Goal: Information Seeking & Learning: Learn about a topic

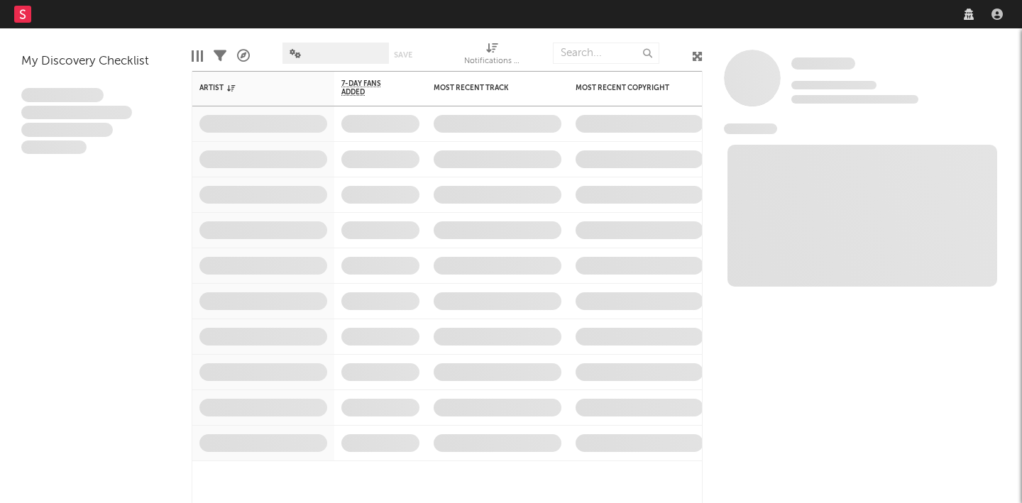
click at [828, 14] on nav "Dashboard Discovery Assistant Charts Leads" at bounding box center [511, 14] width 1022 height 28
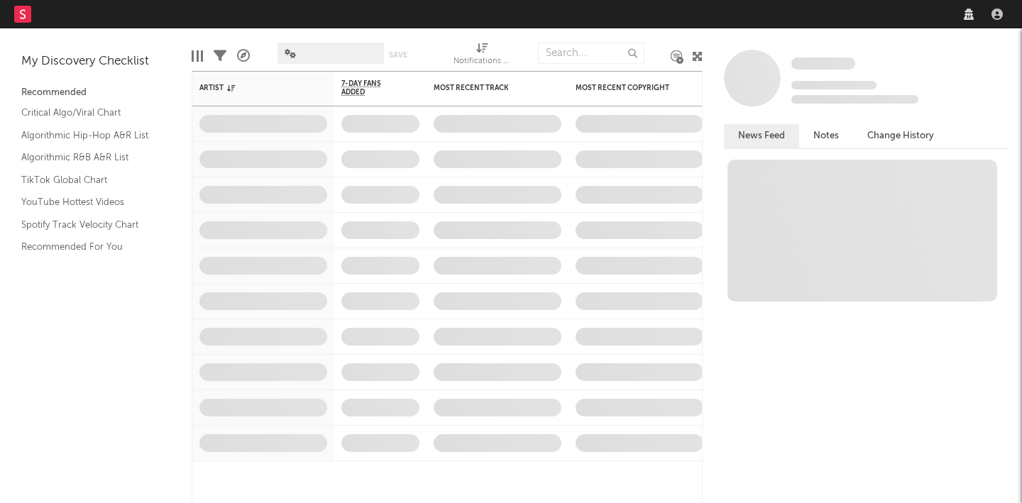
click at [813, 16] on nav "Dashboard Discovery Assistant Charts Leads" at bounding box center [511, 14] width 1022 height 28
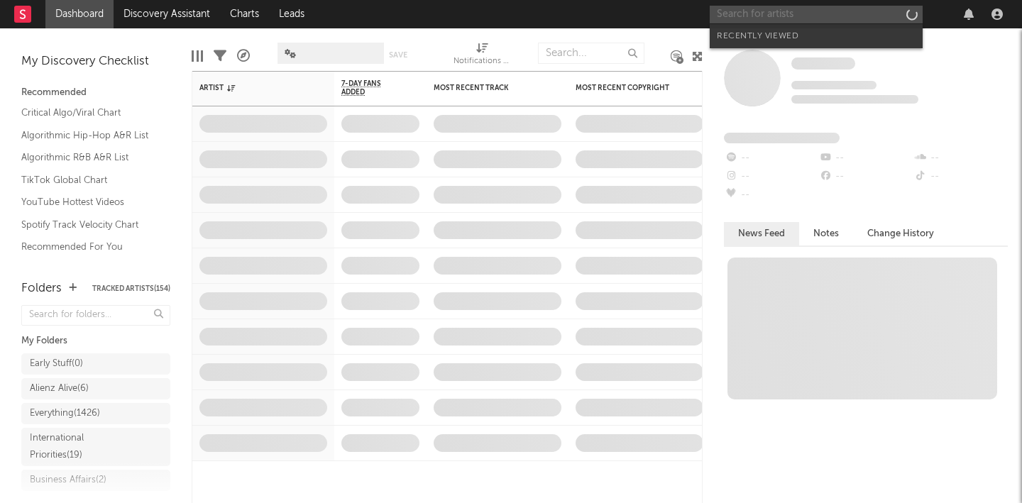
click at [816, 13] on input "text" at bounding box center [816, 15] width 213 height 18
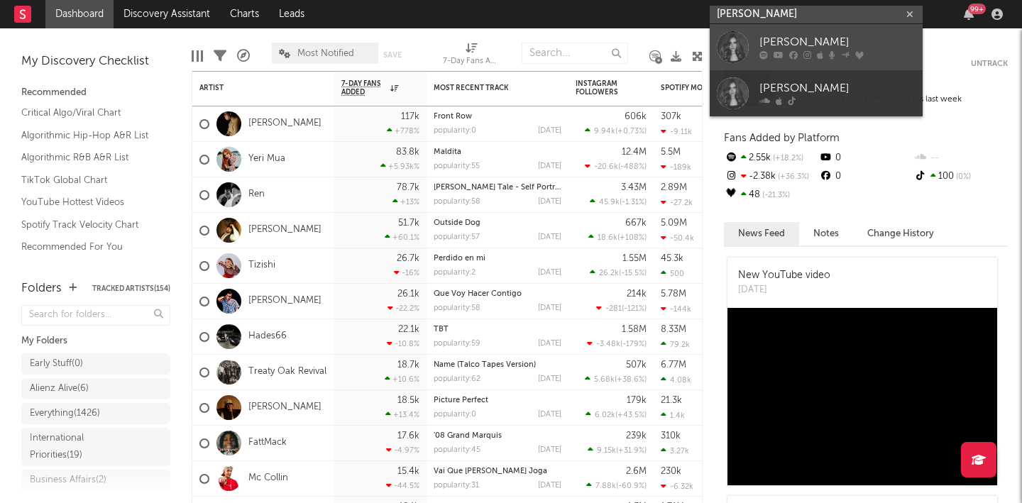
type input "[PERSON_NAME]"
click at [827, 32] on link "[PERSON_NAME]" at bounding box center [816, 47] width 213 height 46
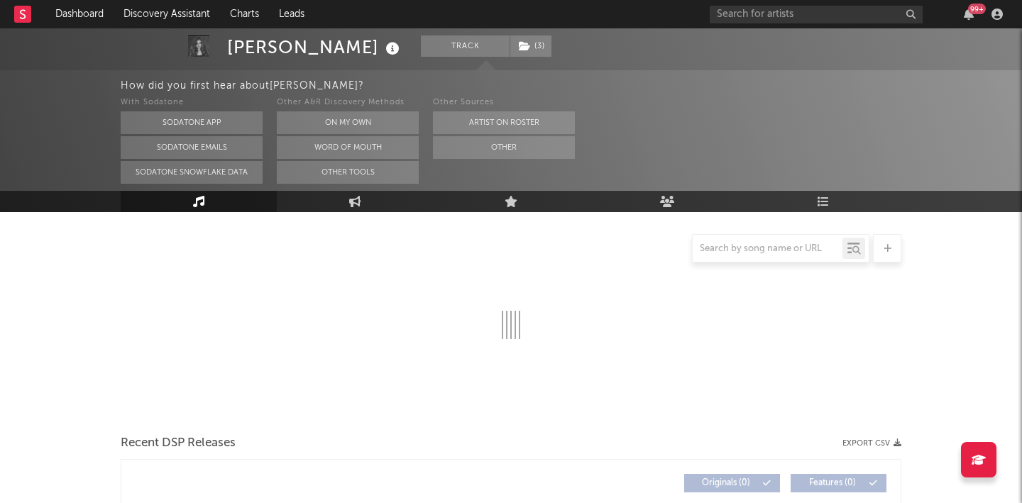
scroll to position [231, 0]
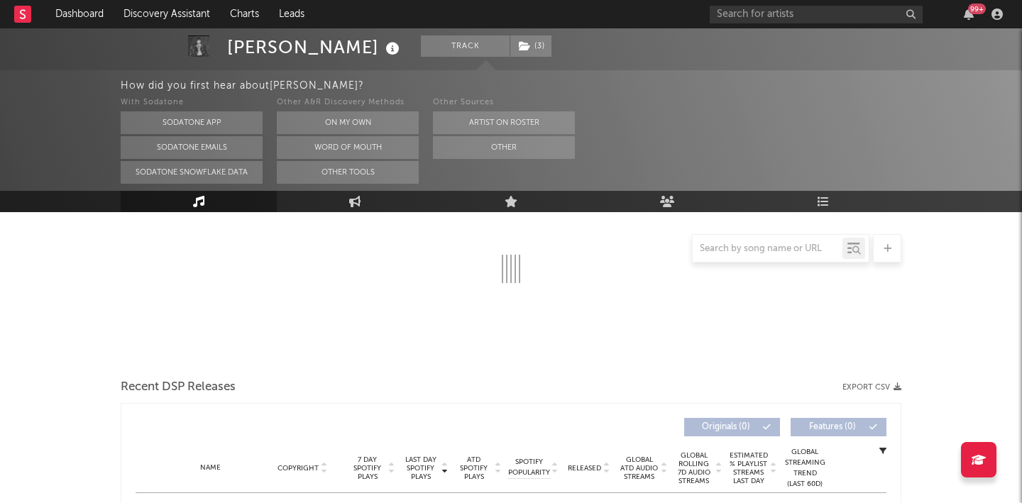
select select "6m"
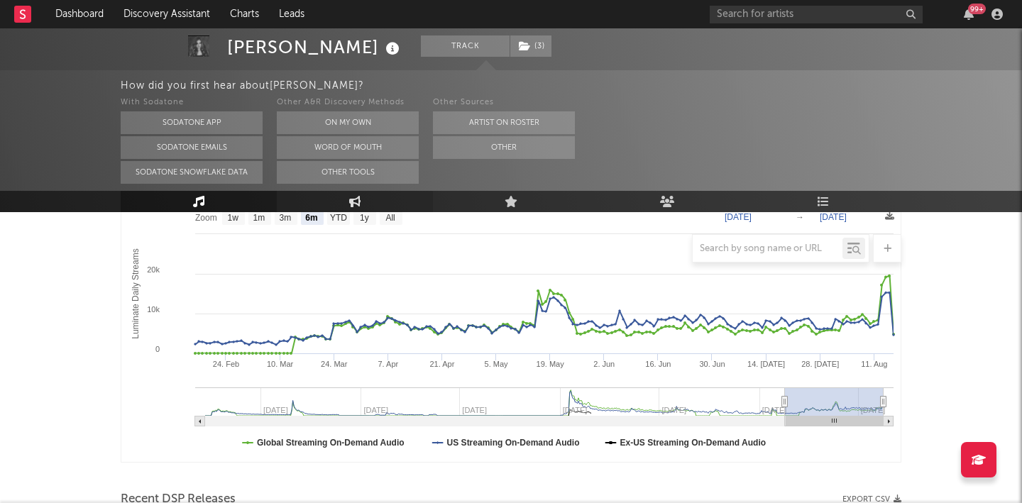
click at [349, 202] on icon at bounding box center [355, 201] width 12 height 11
select select "1w"
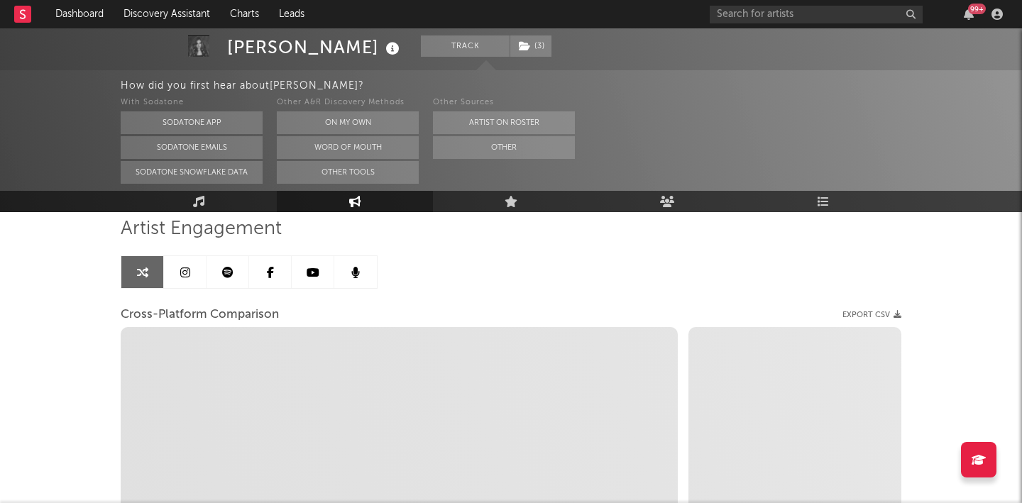
scroll to position [65, 0]
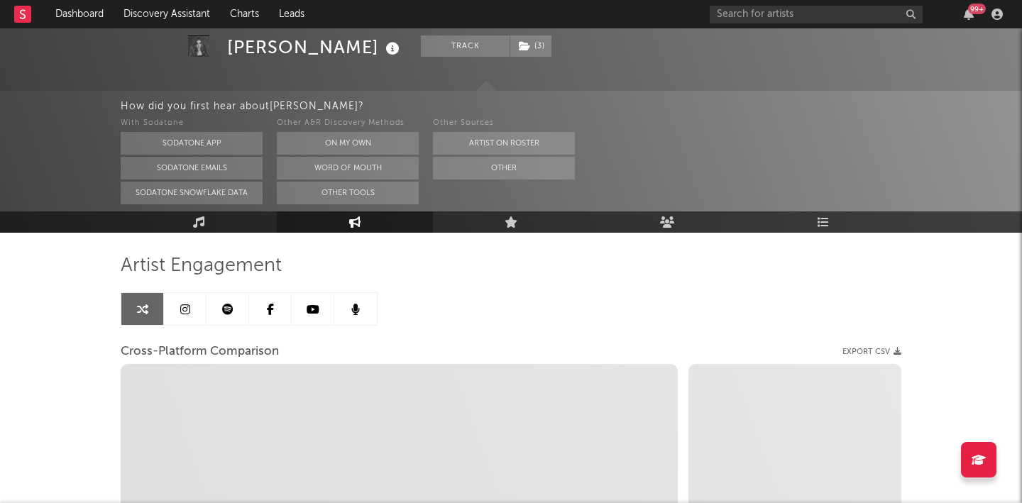
select select "1m"
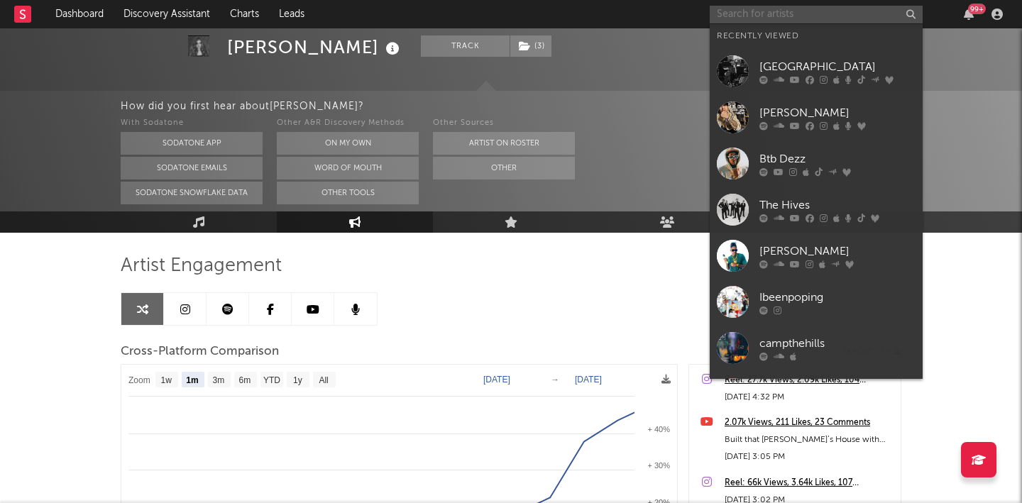
click at [807, 14] on input "text" at bounding box center [816, 15] width 213 height 18
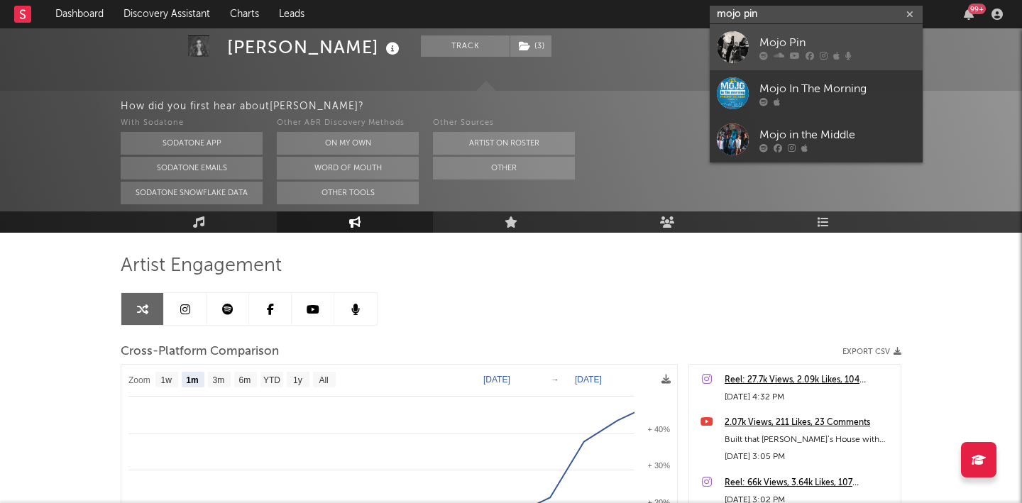
type input "mojo pin"
click at [826, 48] on div "Mojo Pin" at bounding box center [838, 42] width 156 height 17
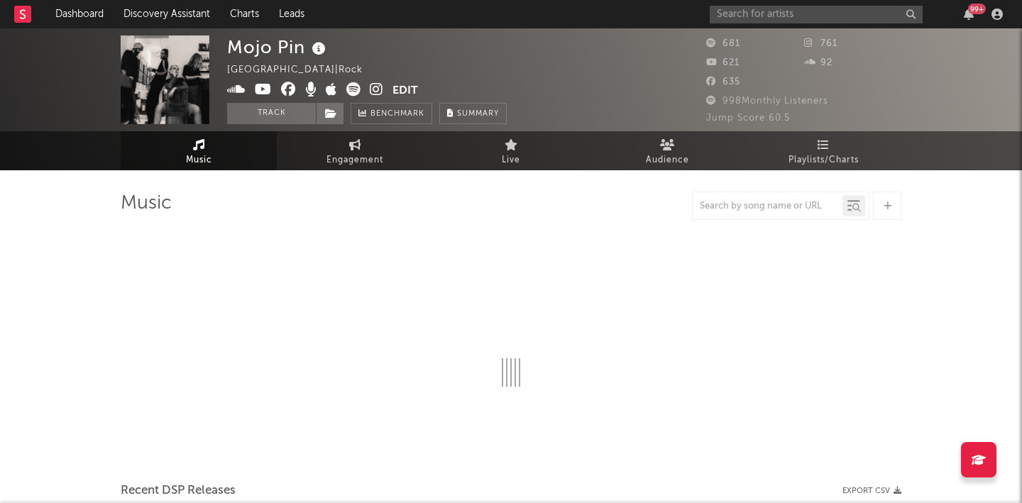
select select "1w"
